Goal: Task Accomplishment & Management: Manage account settings

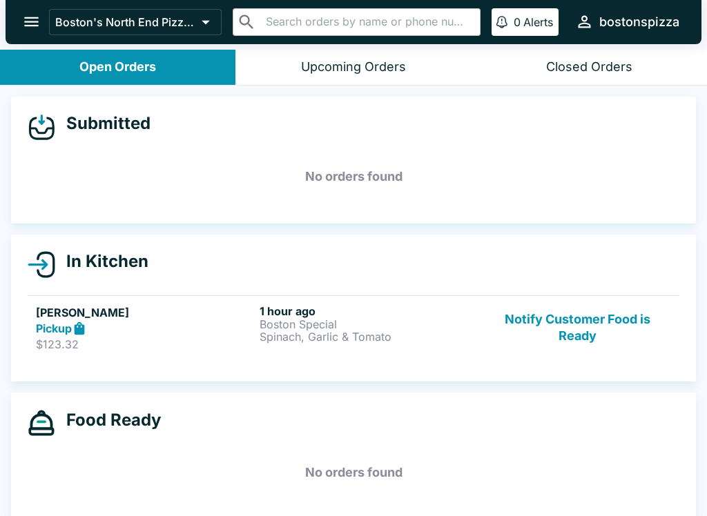
click at [590, 320] on button "Notify Customer Food is Ready" at bounding box center [577, 328] width 187 height 48
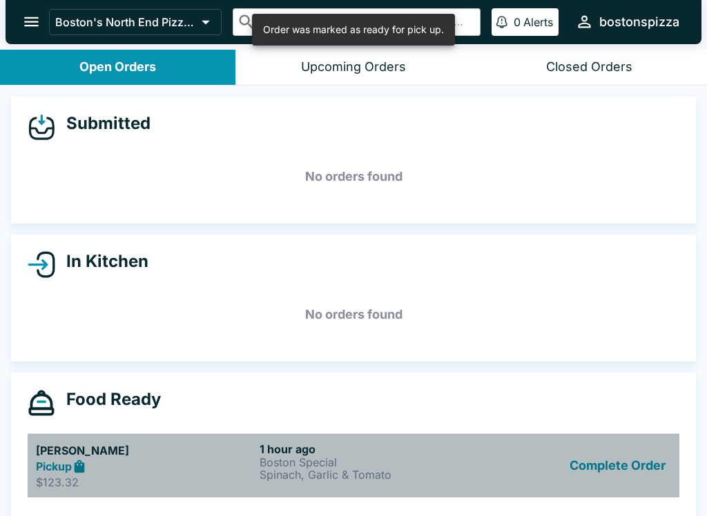
click at [623, 443] on button "Complete Order" at bounding box center [617, 467] width 107 height 48
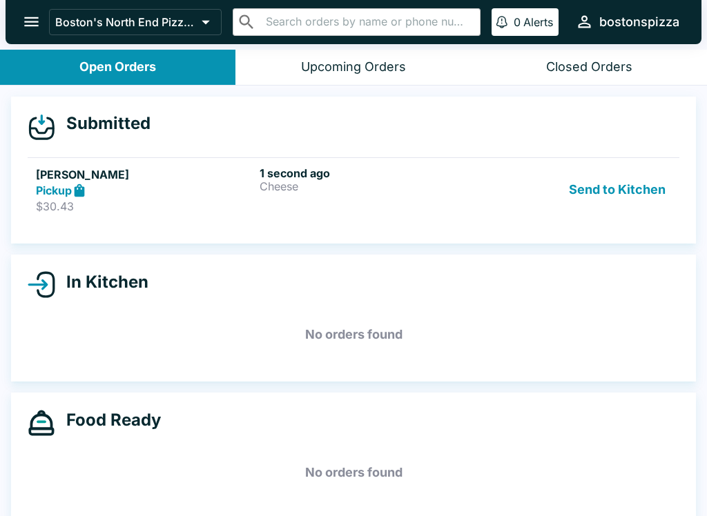
click at [396, 174] on h6 "1 second ago" at bounding box center [369, 173] width 218 height 14
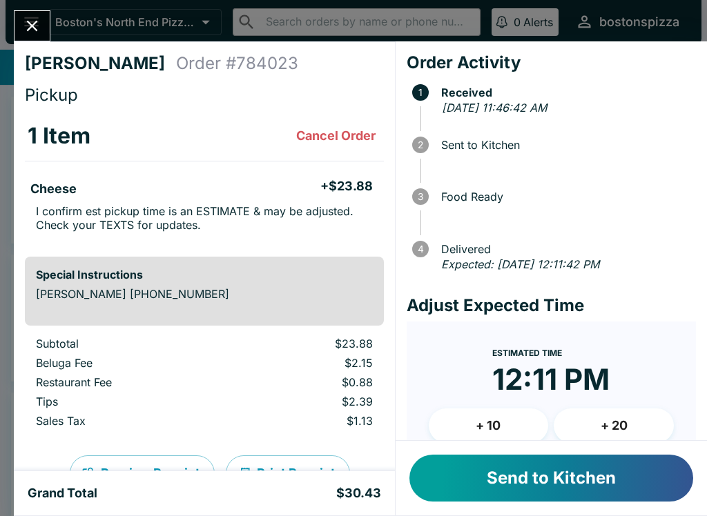
click at [603, 476] on button "Send to Kitchen" at bounding box center [551, 478] width 284 height 47
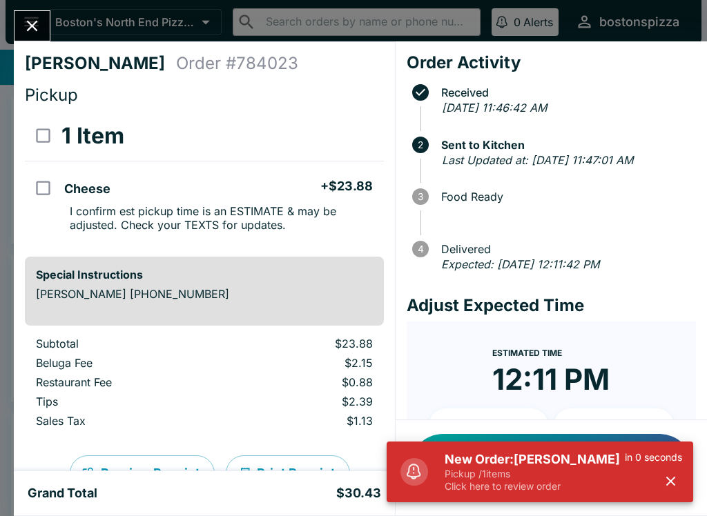
click at [582, 460] on h5 "New Order: [PERSON_NAME]" at bounding box center [535, 460] width 180 height 17
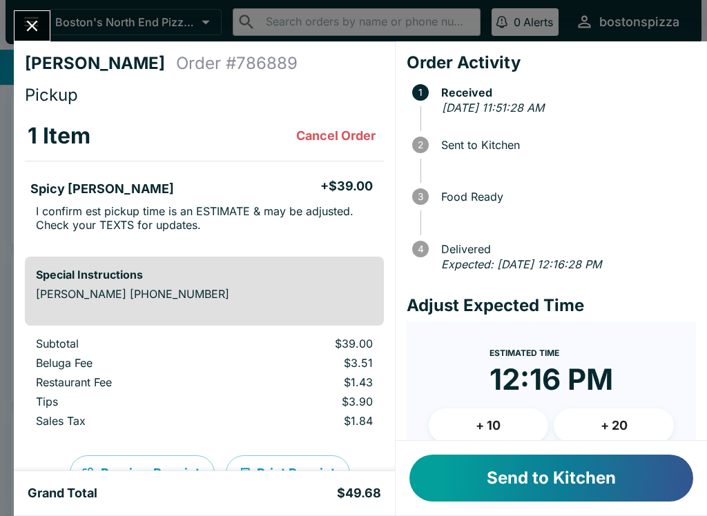
click at [499, 422] on button "+ 10" at bounding box center [489, 426] width 120 height 35
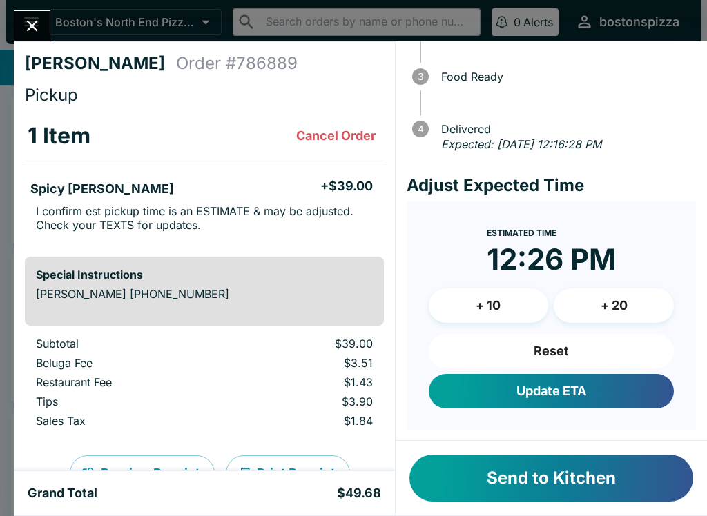
scroll to position [119, 0]
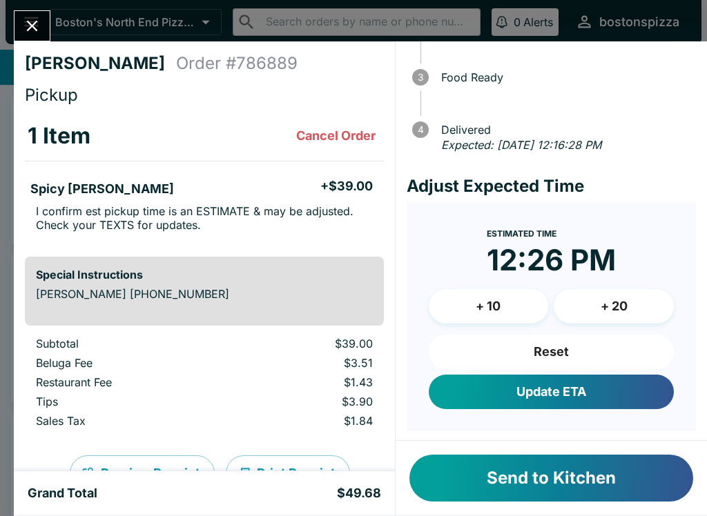
click at [567, 394] on button "Update ETA" at bounding box center [551, 392] width 245 height 35
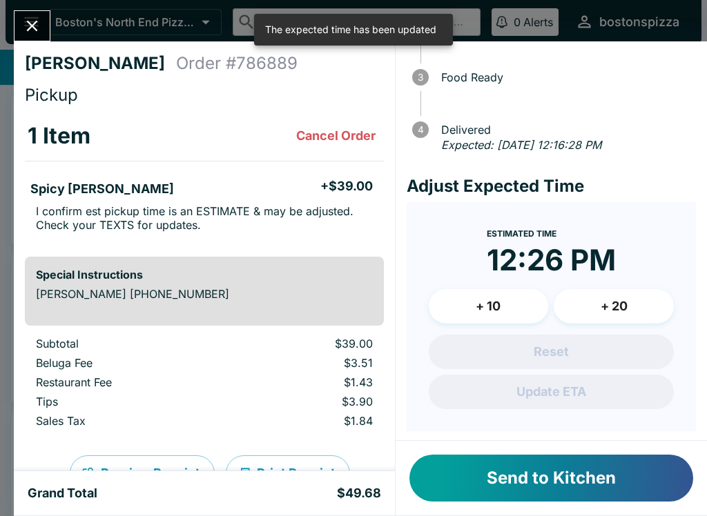
click at [597, 478] on button "Send to Kitchen" at bounding box center [551, 478] width 284 height 47
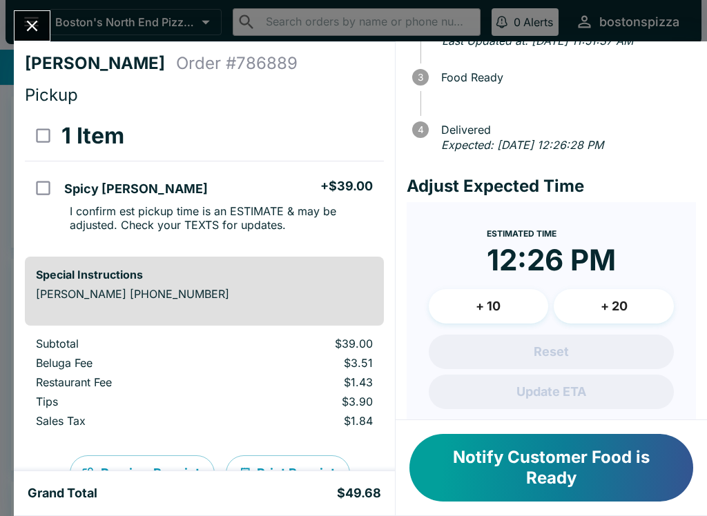
click at [43, 37] on button "Close" at bounding box center [31, 26] width 35 height 30
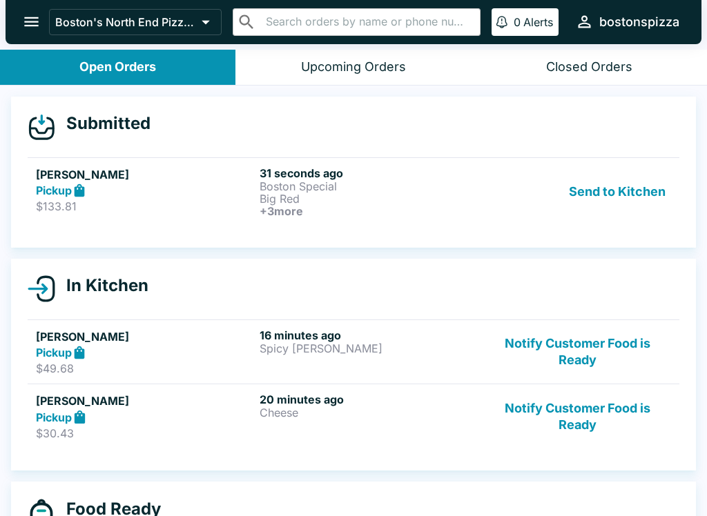
click at [397, 179] on h6 "31 seconds ago" at bounding box center [369, 173] width 218 height 14
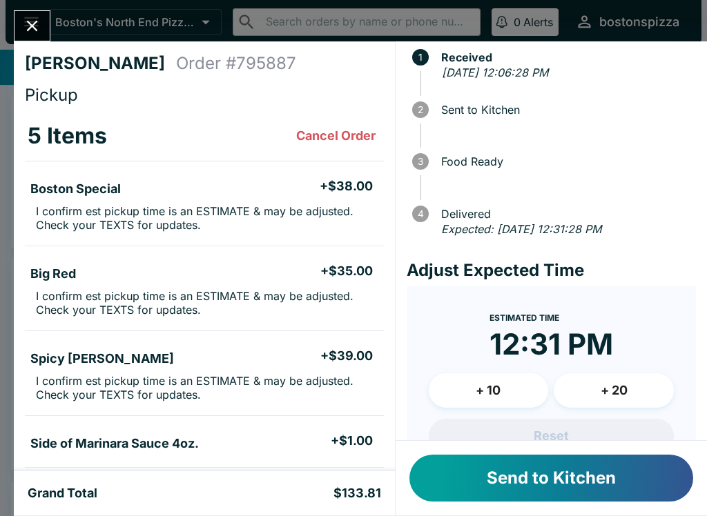
click at [511, 389] on button "+ 10" at bounding box center [489, 391] width 120 height 35
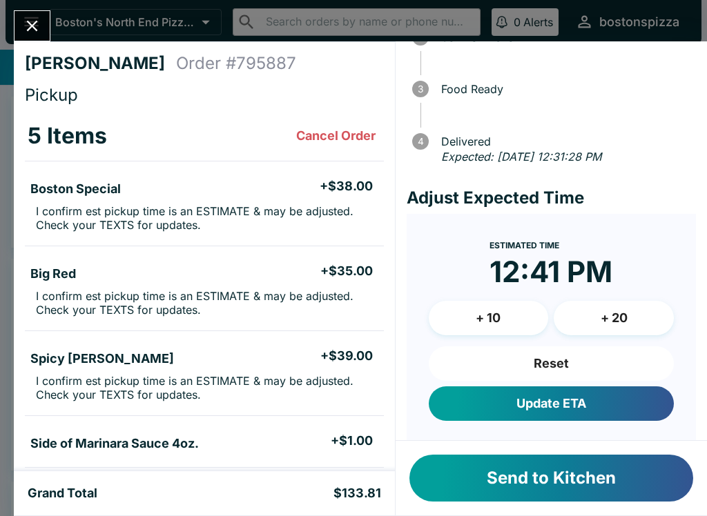
scroll to position [108, 0]
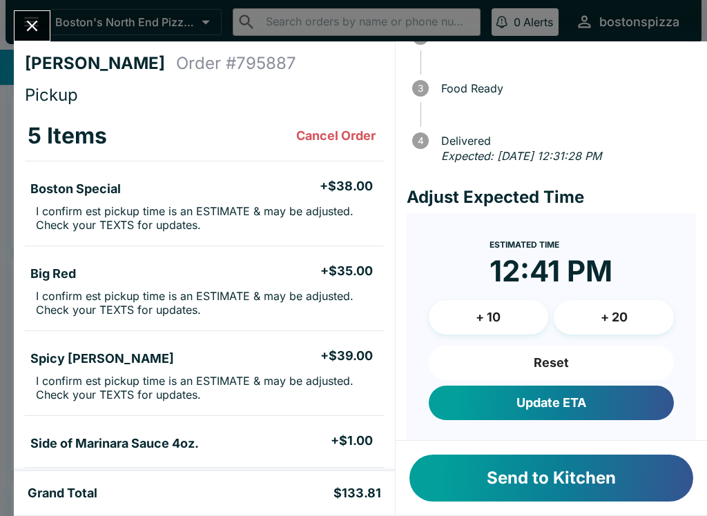
click at [577, 400] on button "Update ETA" at bounding box center [551, 403] width 245 height 35
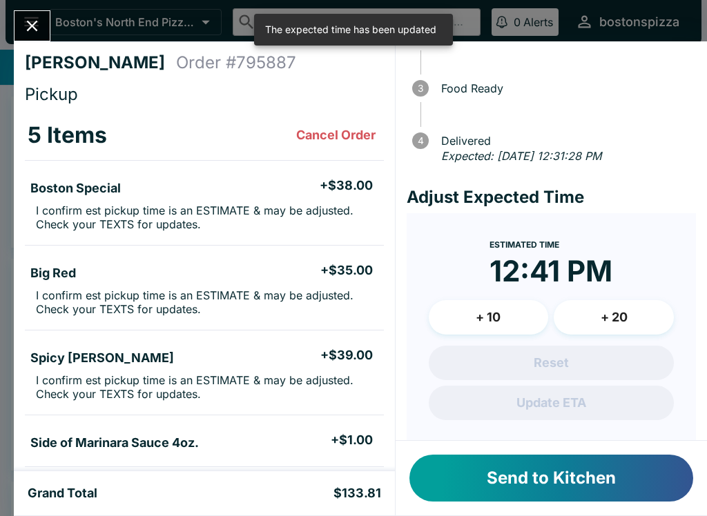
scroll to position [1, 0]
click at [622, 478] on button "Send to Kitchen" at bounding box center [551, 478] width 284 height 47
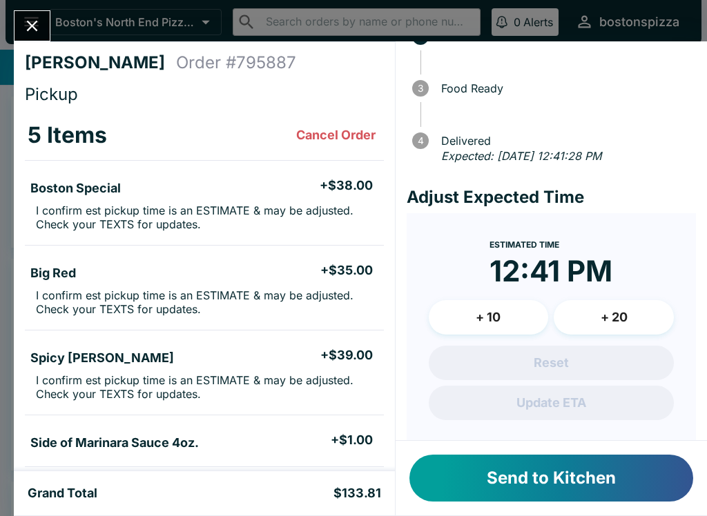
click at [594, 472] on button "Send to Kitchen" at bounding box center [551, 478] width 284 height 47
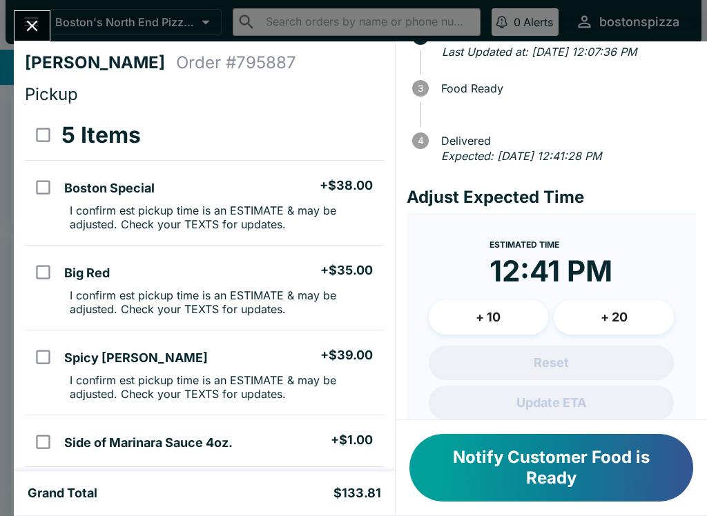
click at [21, 42] on div "[PERSON_NAME] Order # 795887 Pickup 5 Items Boston Special + $38.00 I confirm e…" at bounding box center [204, 256] width 381 height 430
click at [39, 20] on icon "Close" at bounding box center [32, 26] width 19 height 19
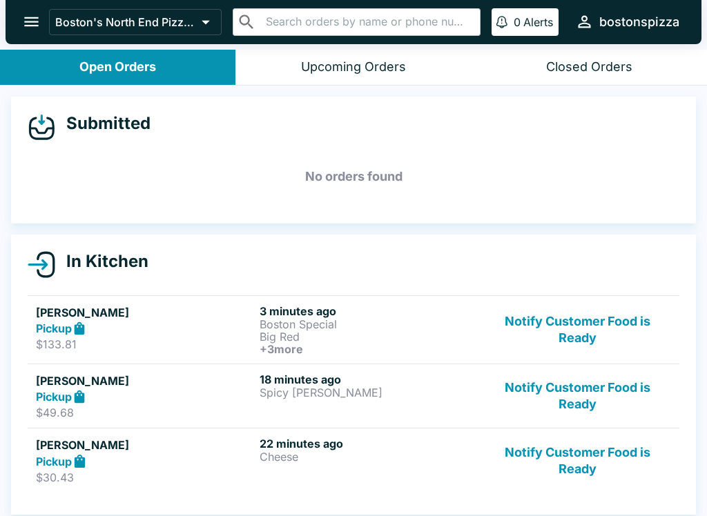
click at [590, 452] on button "Notify Customer Food is Ready" at bounding box center [577, 461] width 187 height 48
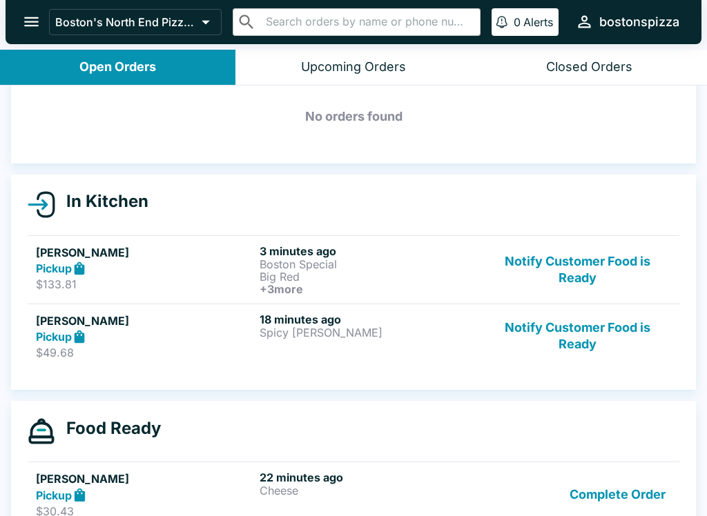
scroll to position [64, 0]
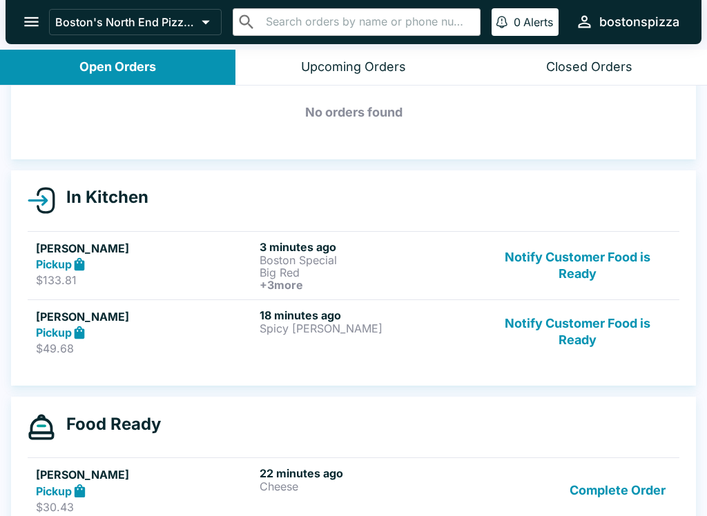
click at [612, 329] on button "Notify Customer Food is Ready" at bounding box center [577, 333] width 187 height 48
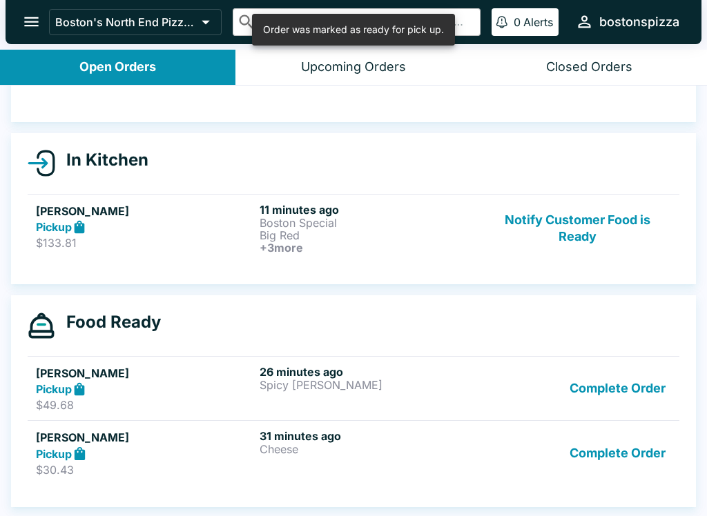
click at [614, 461] on button "Complete Order" at bounding box center [617, 453] width 107 height 48
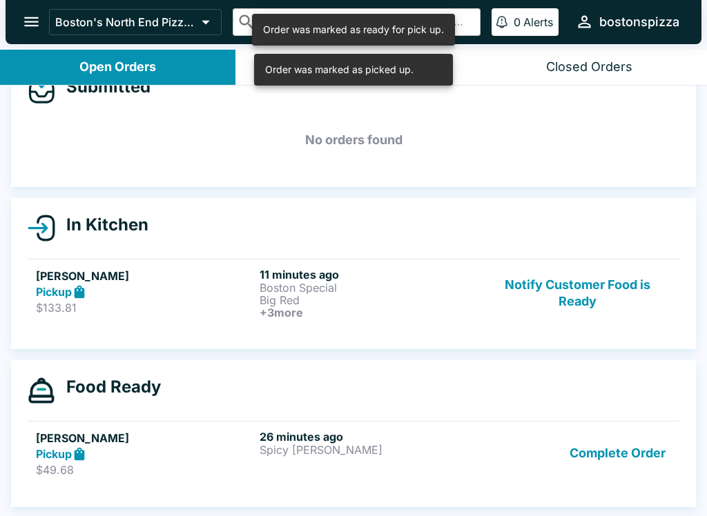
click at [626, 460] on button "Complete Order" at bounding box center [617, 454] width 107 height 48
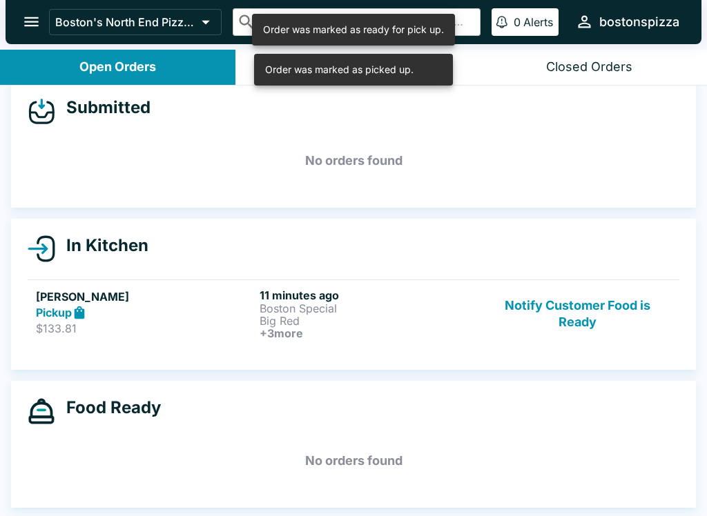
scroll to position [16, 0]
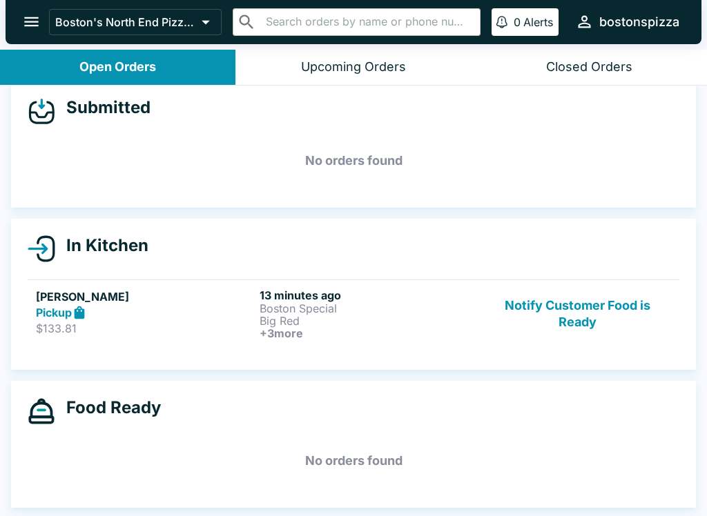
click at [399, 316] on p "Big Red" at bounding box center [369, 321] width 218 height 12
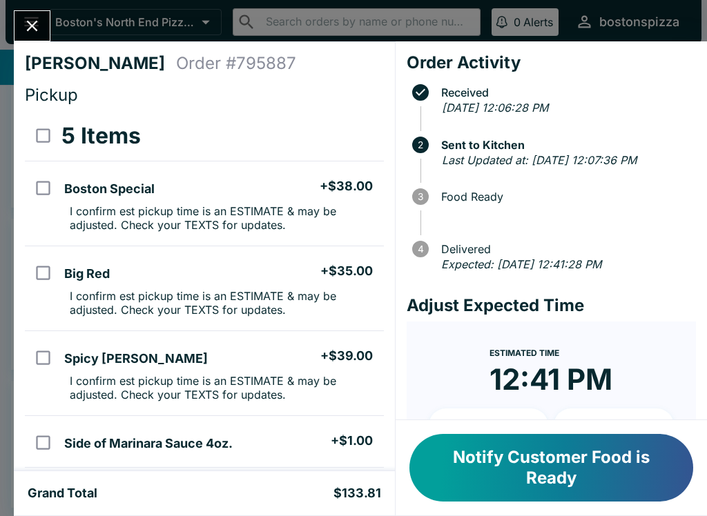
click at [43, 20] on button "Close" at bounding box center [31, 26] width 35 height 30
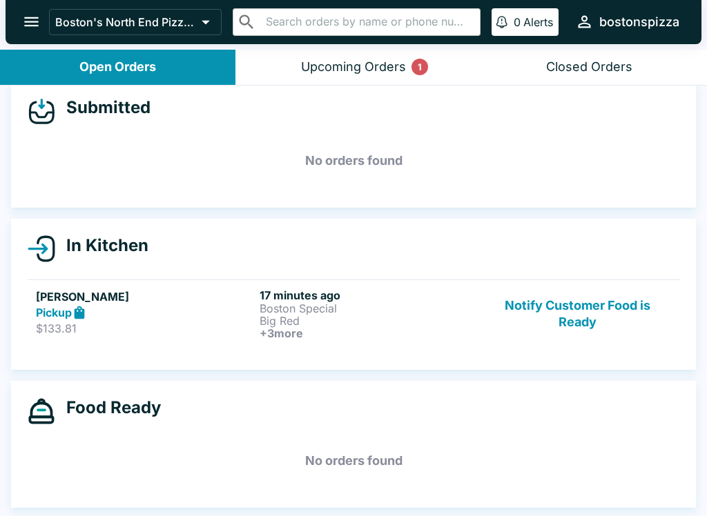
click at [597, 310] on button "Notify Customer Food is Ready" at bounding box center [577, 314] width 187 height 51
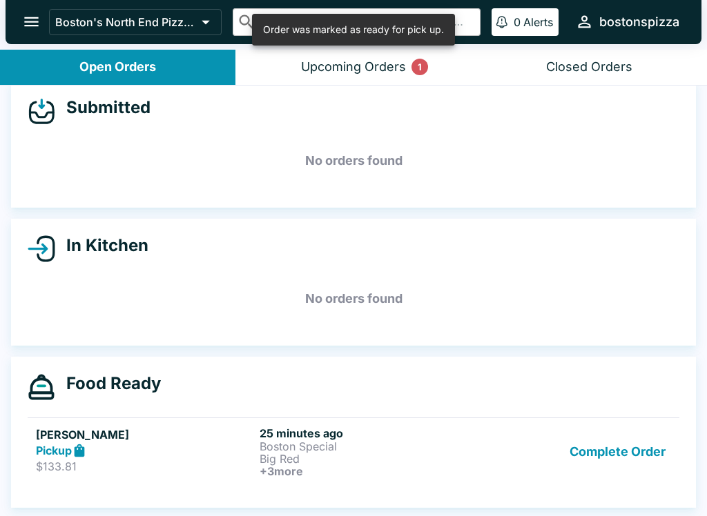
click at [391, 65] on div "Upcoming Orders 1" at bounding box center [353, 67] width 105 height 16
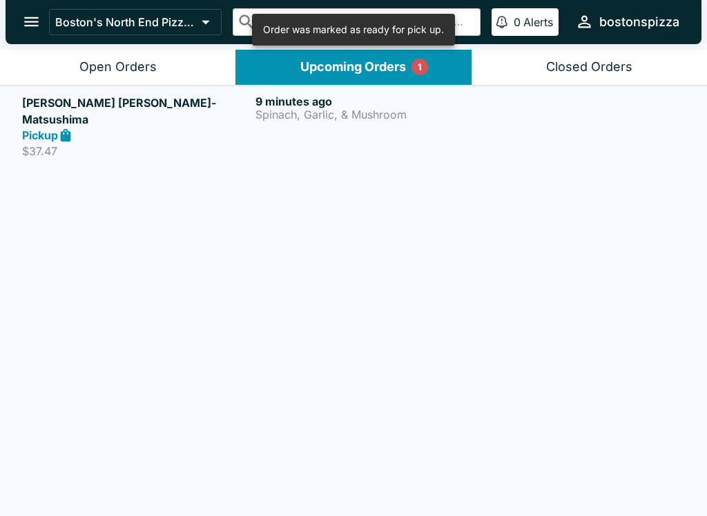
click at [360, 108] on p "Spinach, Garlic, & Mushroom" at bounding box center [369, 114] width 228 height 12
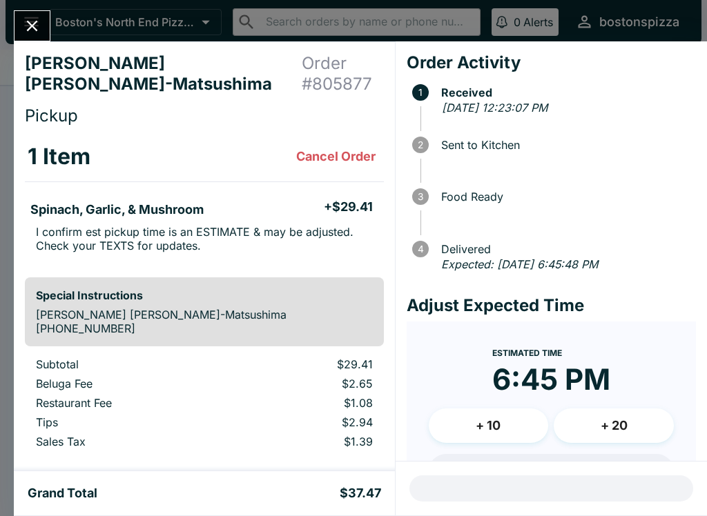
click at [35, 35] on icon "Close" at bounding box center [32, 26] width 19 height 19
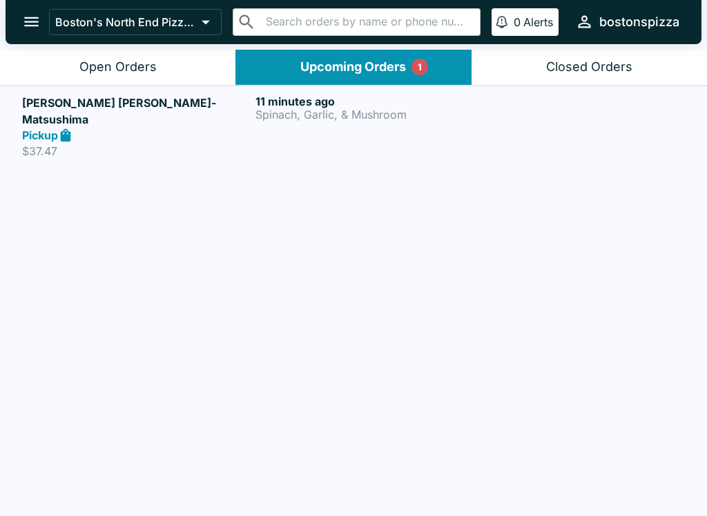
click at [151, 66] on div "Open Orders" at bounding box center [117, 67] width 77 height 16
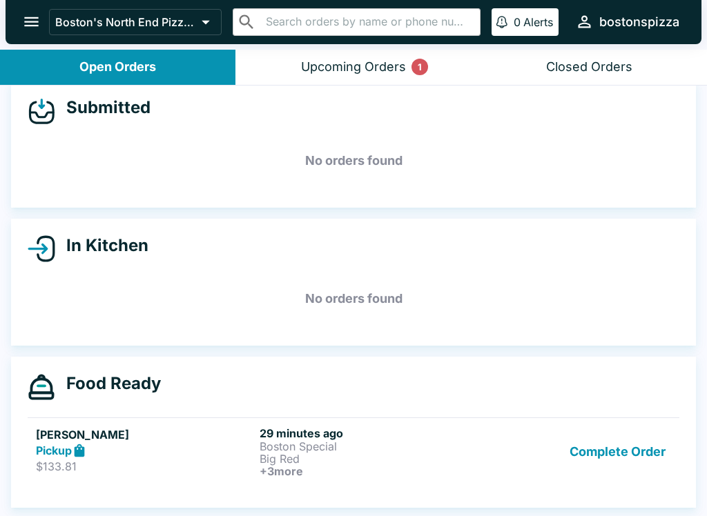
scroll to position [16, 0]
click at [408, 59] on button "Upcoming Orders 1" at bounding box center [352, 67] width 235 height 35
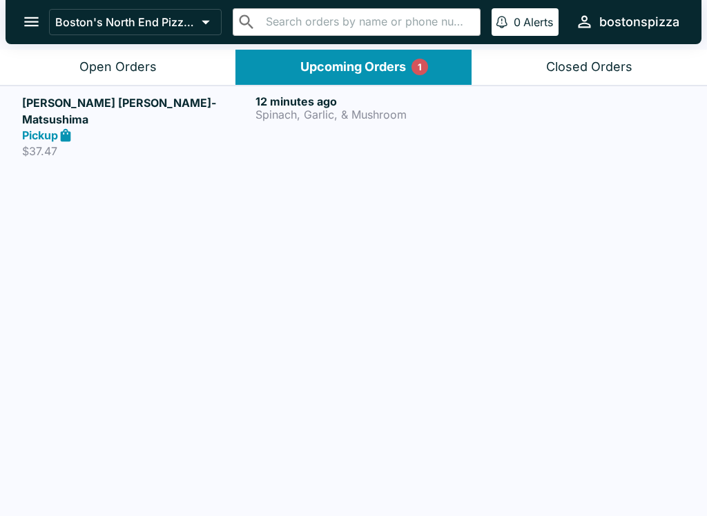
click at [191, 128] on div "Pickup" at bounding box center [136, 136] width 228 height 16
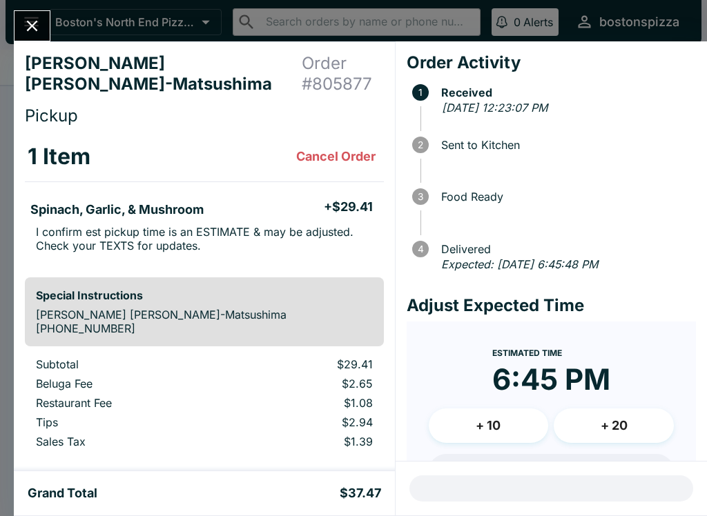
click at [46, 28] on button "Close" at bounding box center [31, 26] width 35 height 30
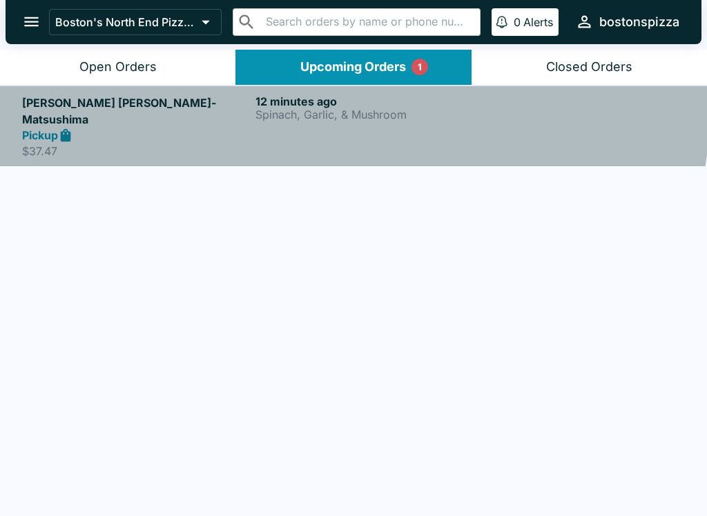
click at [313, 108] on p "Spinach, Garlic, & Mushroom" at bounding box center [369, 114] width 228 height 12
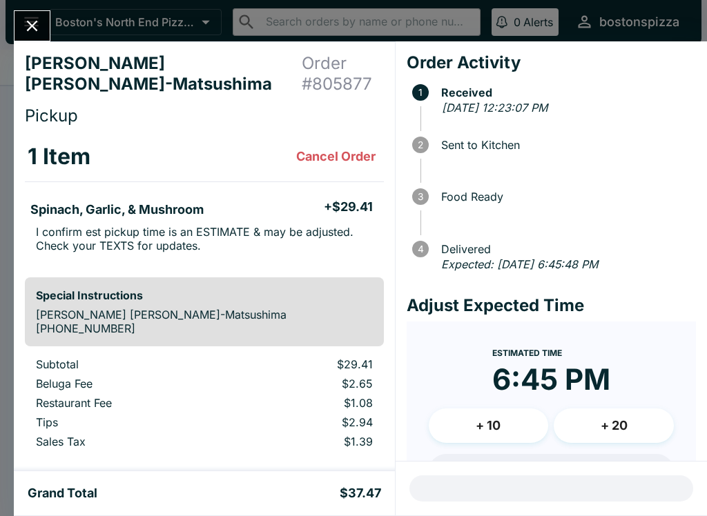
click at [26, 40] on button "Close" at bounding box center [31, 26] width 35 height 30
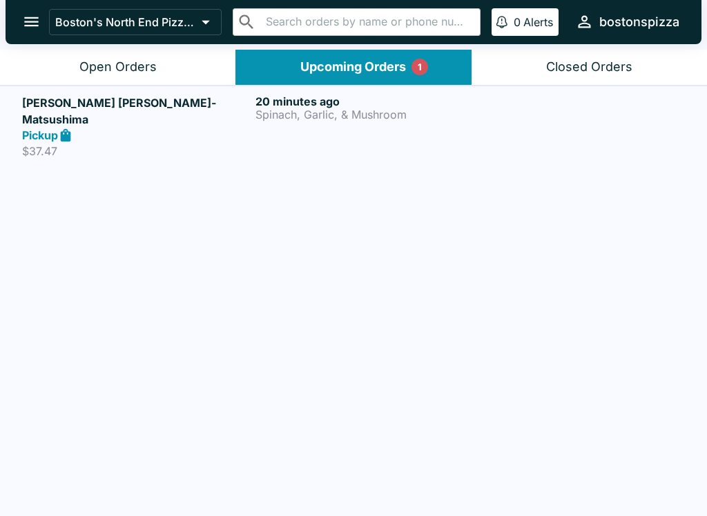
click at [144, 68] on div "Open Orders" at bounding box center [117, 67] width 77 height 16
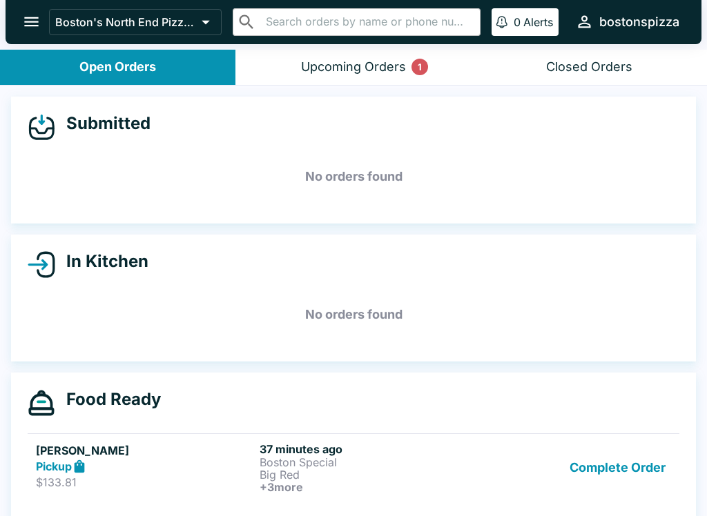
click at [638, 468] on button "Complete Order" at bounding box center [617, 468] width 107 height 51
